Goal: Task Accomplishment & Management: Use online tool/utility

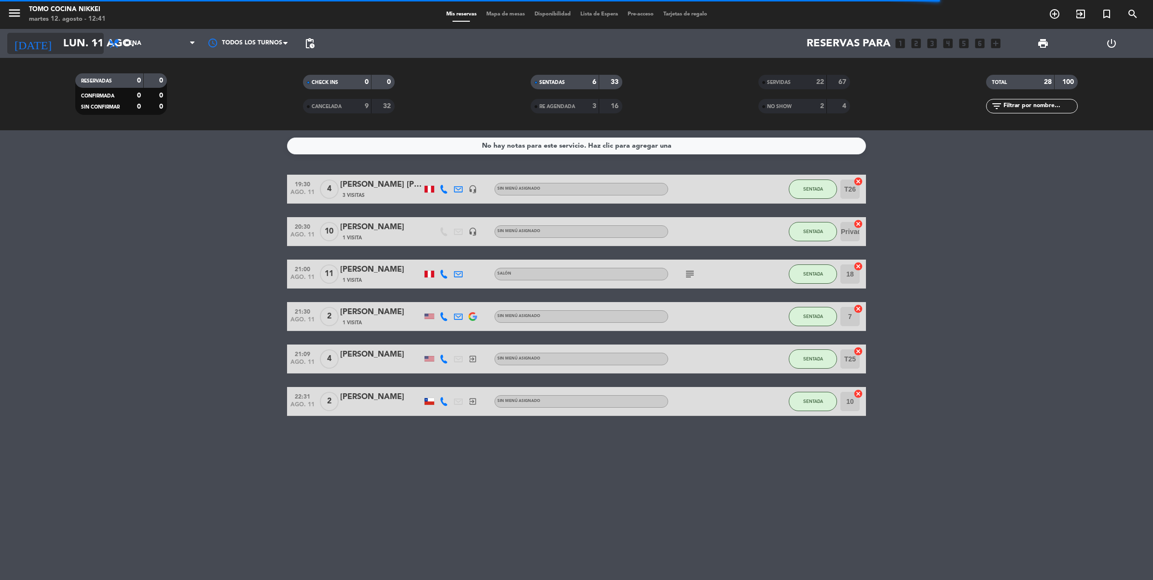
click at [80, 42] on input "lun. 11 ago." at bounding box center [125, 44] width 134 height 22
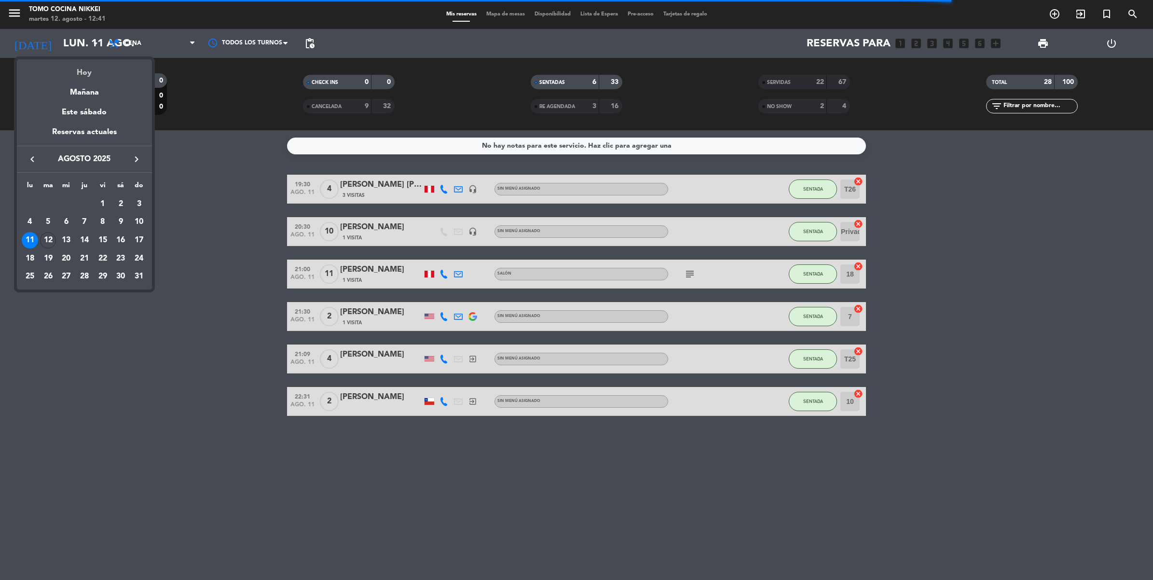
click at [80, 76] on div "Hoy" at bounding box center [84, 69] width 135 height 20
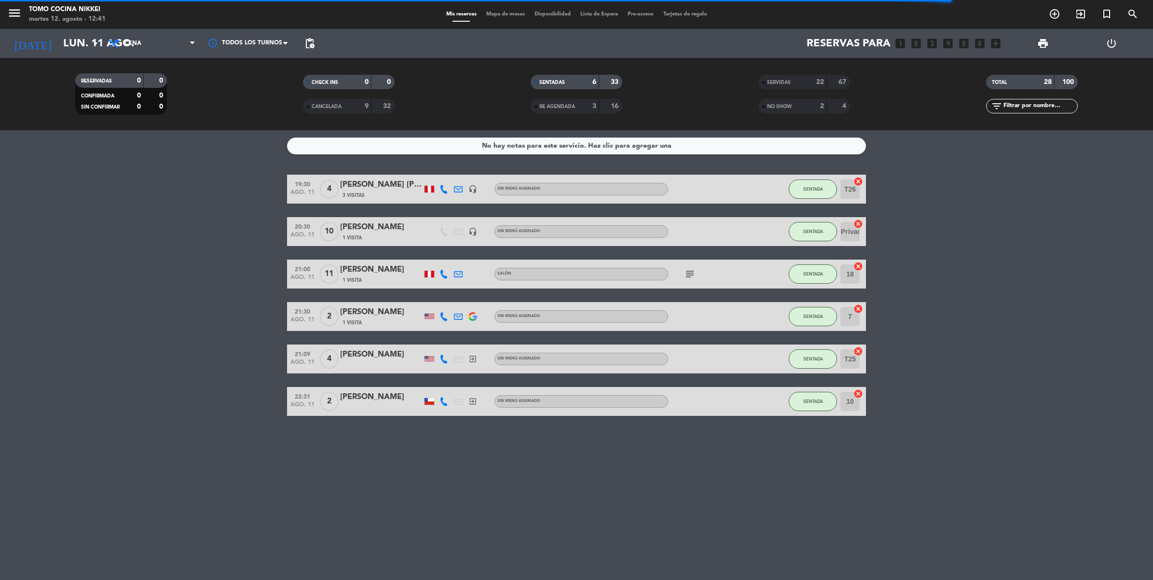
type input "[DATE] ago."
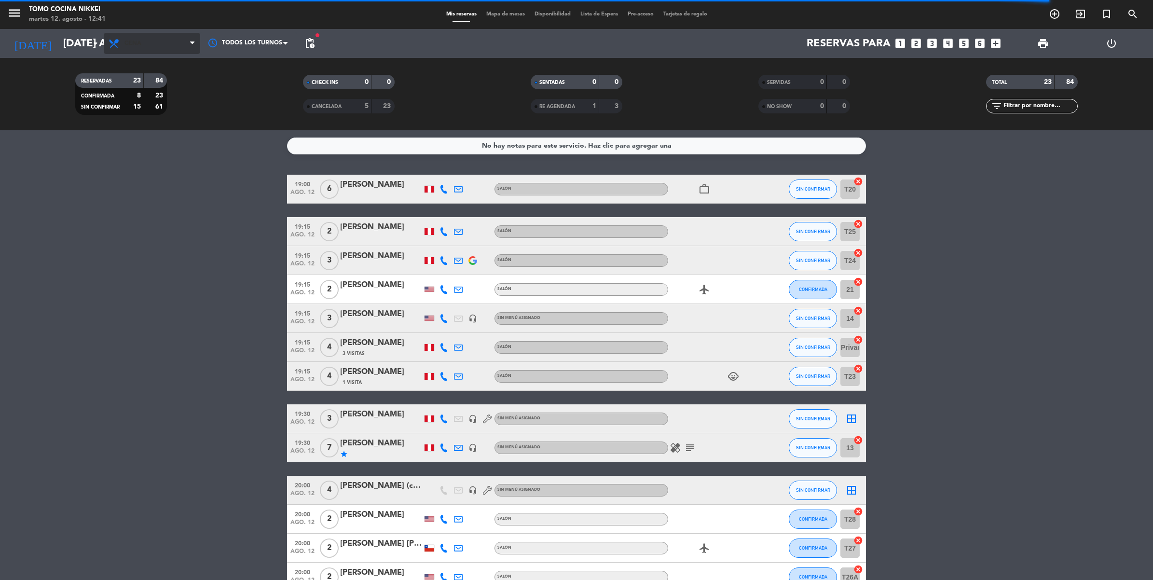
click at [155, 46] on span "Cena" at bounding box center [152, 43] width 97 height 21
click at [160, 89] on div "menu Tomo Cocina Nikkei martes 12. agosto - 12:41 Mis reservas Mapa de mesas Di…" at bounding box center [576, 65] width 1153 height 130
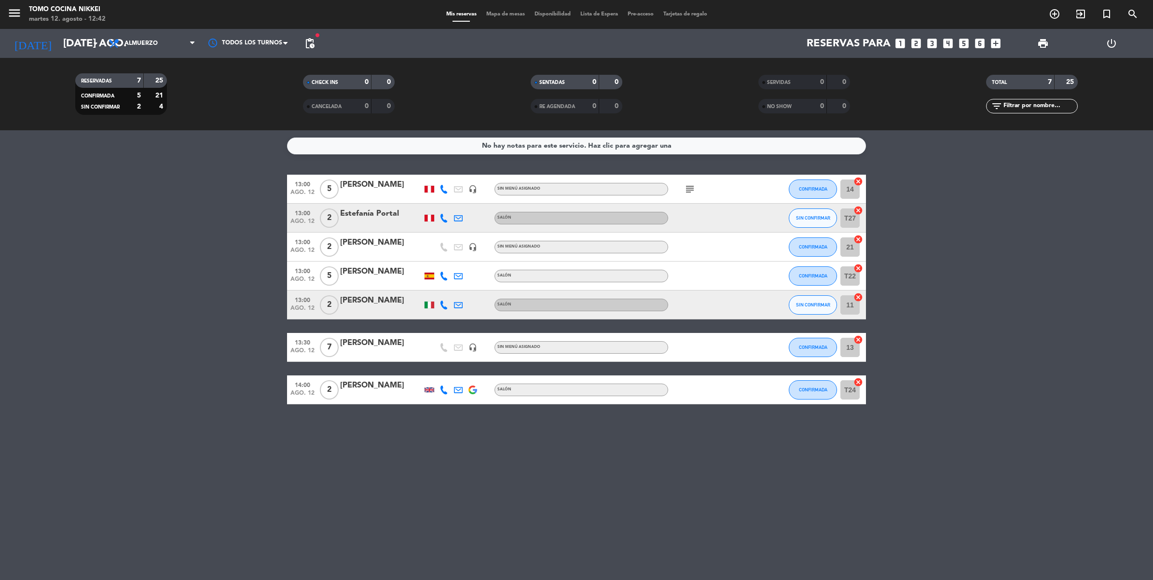
click at [161, 384] on bookings-row "13:00 ago. 12 5 [PERSON_NAME] headset_mic Sin menú asignado subject CONFIRMADA …" at bounding box center [576, 290] width 1153 height 230
click at [691, 189] on icon "subject" at bounding box center [690, 189] width 12 height 12
click at [194, 47] on icon at bounding box center [192, 44] width 4 height 8
click at [129, 109] on div "menu Tomo Cocina Nikkei martes 12. agosto - 12:42 Mis reservas Mapa de mesas Di…" at bounding box center [576, 65] width 1153 height 130
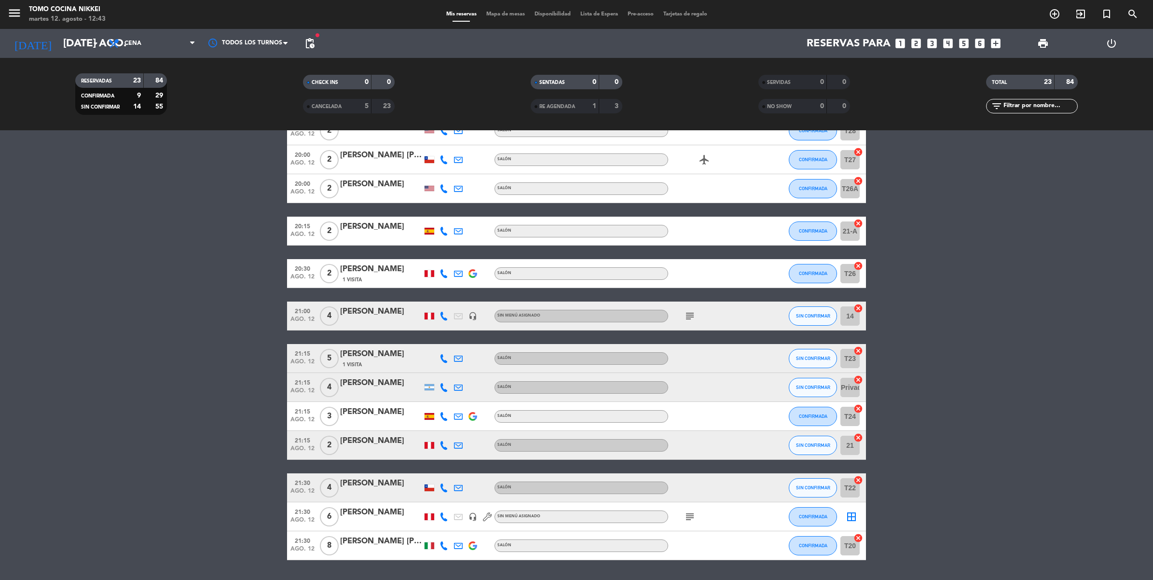
scroll to position [416, 0]
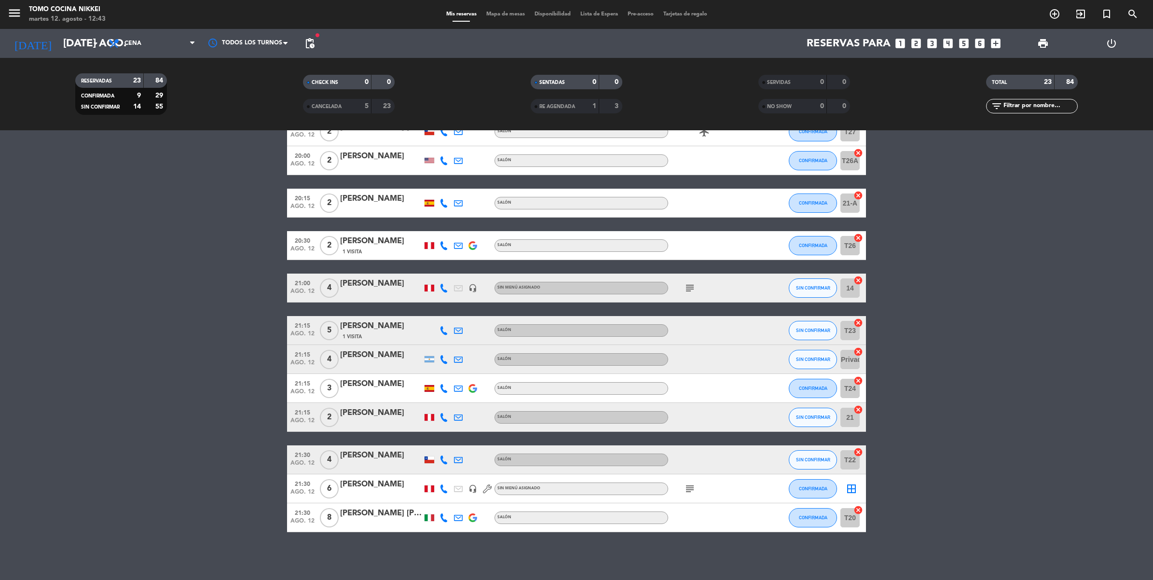
click at [684, 493] on icon "subject" at bounding box center [690, 489] width 12 height 12
